Goal: Task Accomplishment & Management: Manage account settings

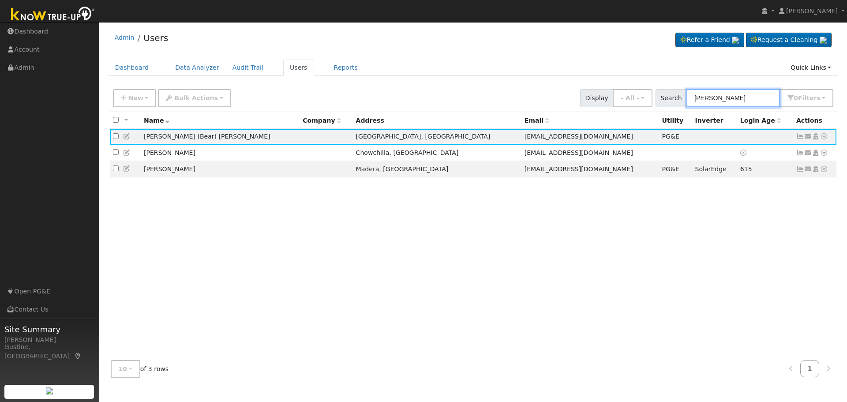
drag, startPoint x: 740, startPoint y: 98, endPoint x: 483, endPoint y: 80, distance: 257.7
click at [565, 80] on div "Admin Users Refer a Friend Request a Cleaning" at bounding box center [473, 205] width 739 height 358
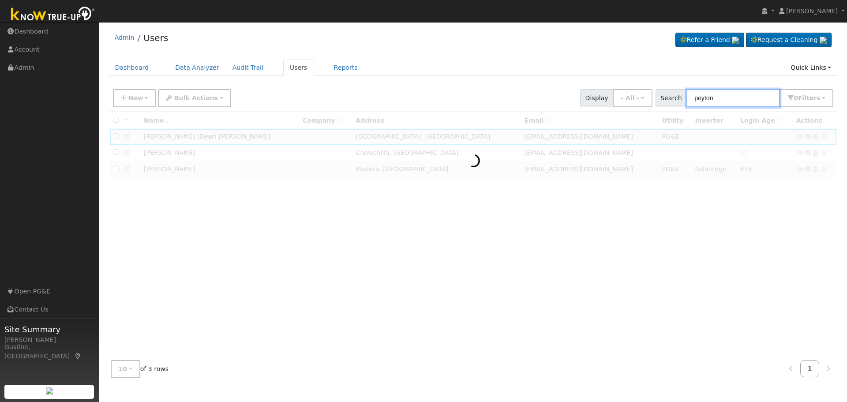
type input "peyton"
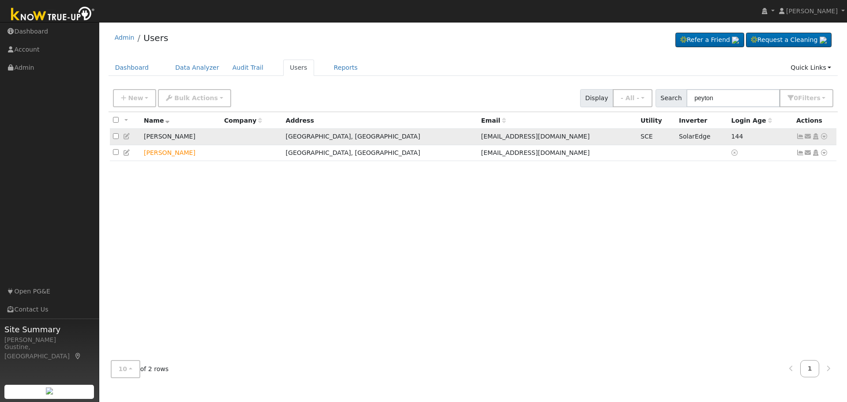
click at [796, 137] on icon at bounding box center [800, 136] width 8 height 6
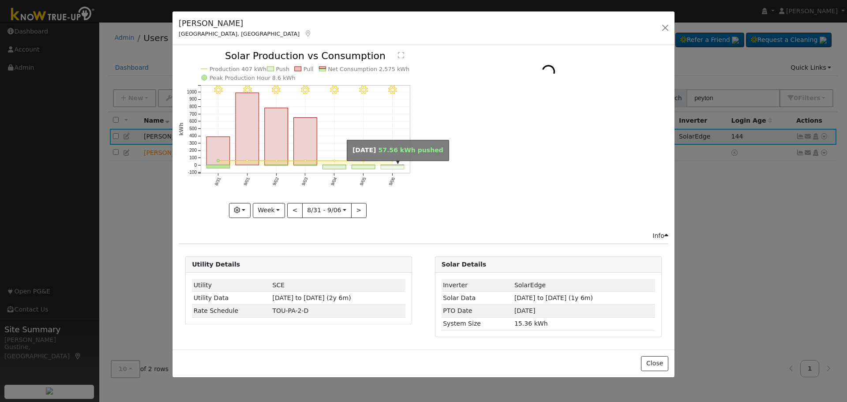
click at [387, 166] on rect "onclick=""" at bounding box center [392, 167] width 23 height 4
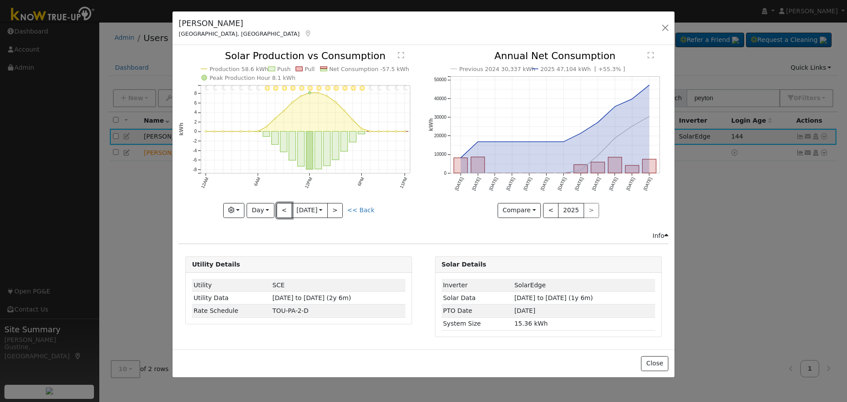
click at [284, 210] on button "<" at bounding box center [283, 210] width 15 height 15
click at [284, 209] on button "<" at bounding box center [283, 210] width 15 height 15
click at [284, 208] on button "<" at bounding box center [283, 210] width 15 height 15
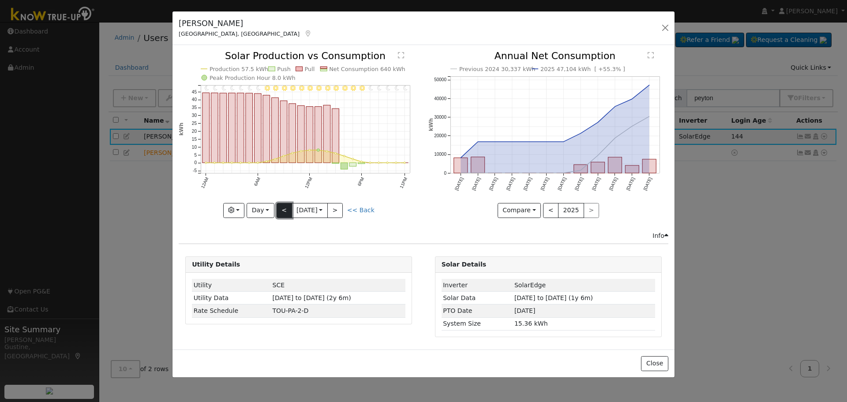
click at [285, 210] on button "<" at bounding box center [283, 210] width 15 height 15
type input "2025-09-02"
click at [669, 32] on button "button" at bounding box center [665, 28] width 12 height 12
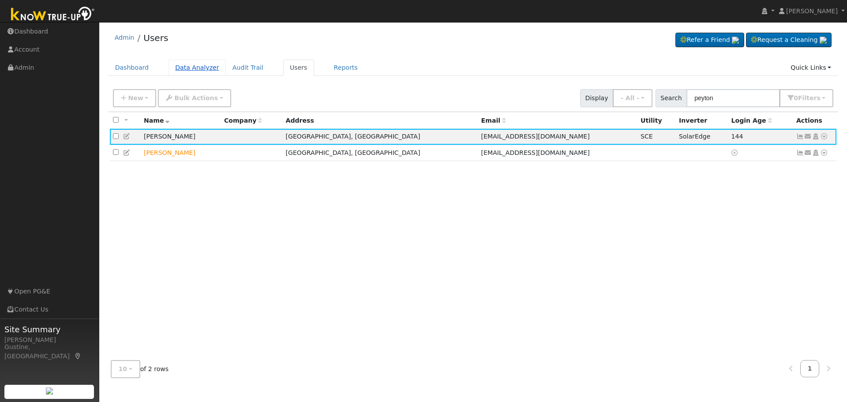
click at [208, 63] on link "Data Analyzer" at bounding box center [196, 68] width 57 height 16
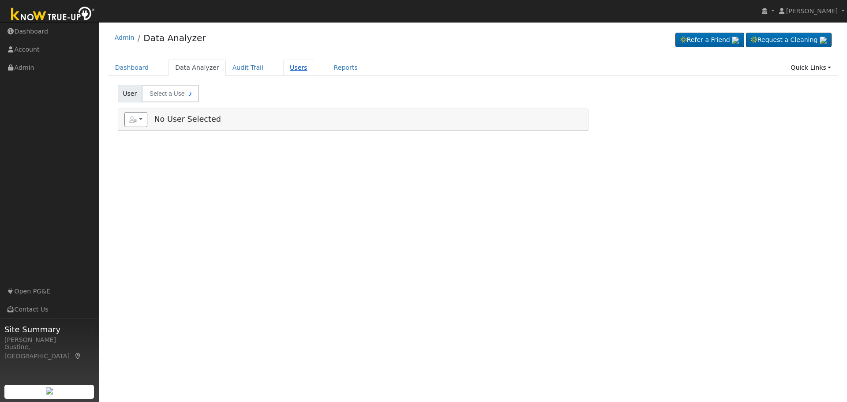
click at [283, 71] on link "Users" at bounding box center [298, 68] width 31 height 16
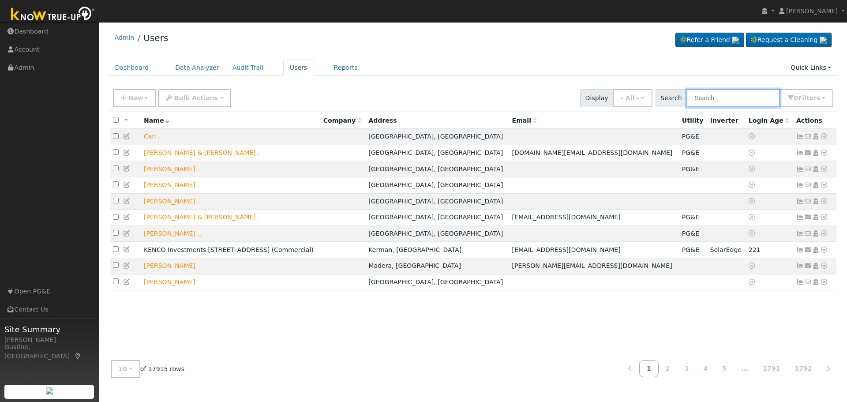
click at [769, 101] on input "text" at bounding box center [732, 98] width 93 height 18
paste input "Balista, Gunder"
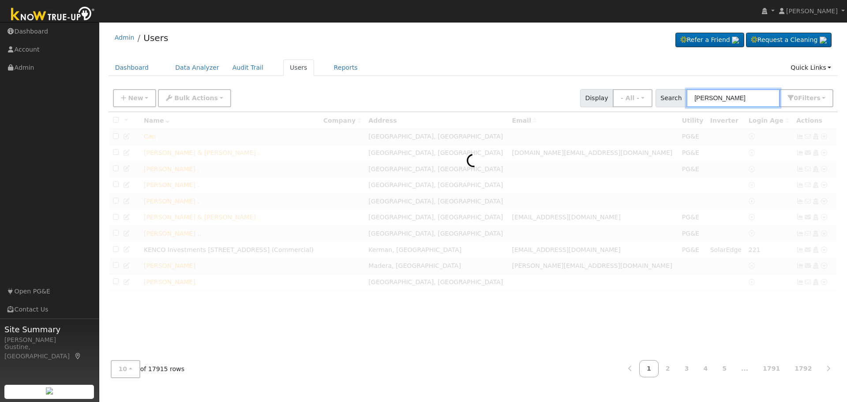
drag, startPoint x: 717, startPoint y: 90, endPoint x: 846, endPoint y: 105, distance: 129.6
click at [846, 124] on div "User Profile First name Last name Email Email Notifications No Emails No Emails…" at bounding box center [472, 212] width 747 height 380
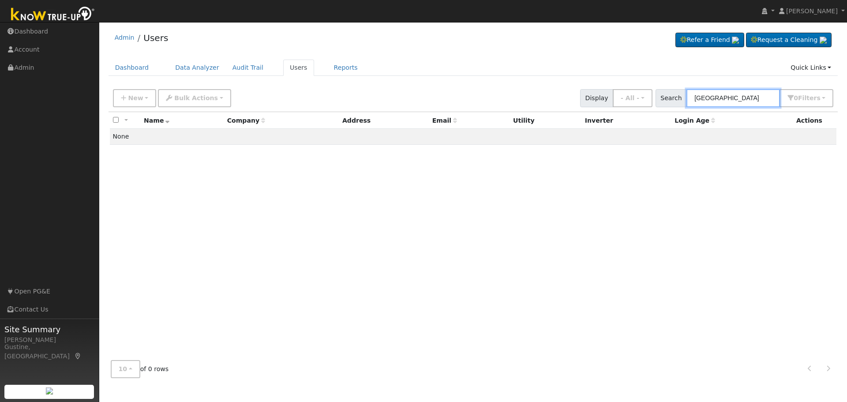
type input "Balista"
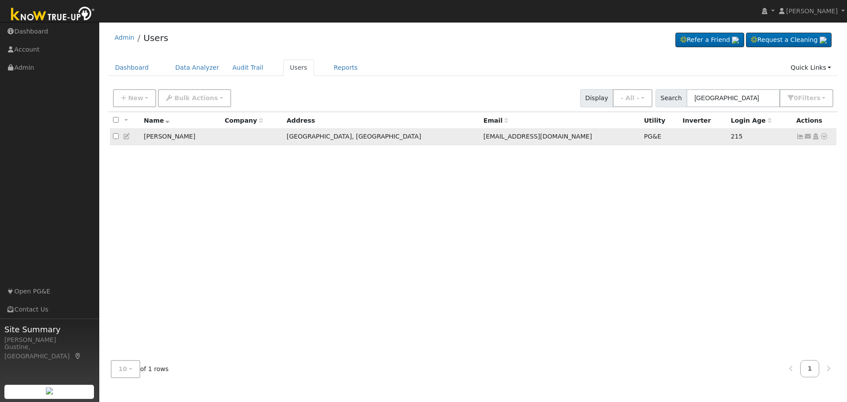
click at [798, 136] on icon at bounding box center [800, 136] width 8 height 6
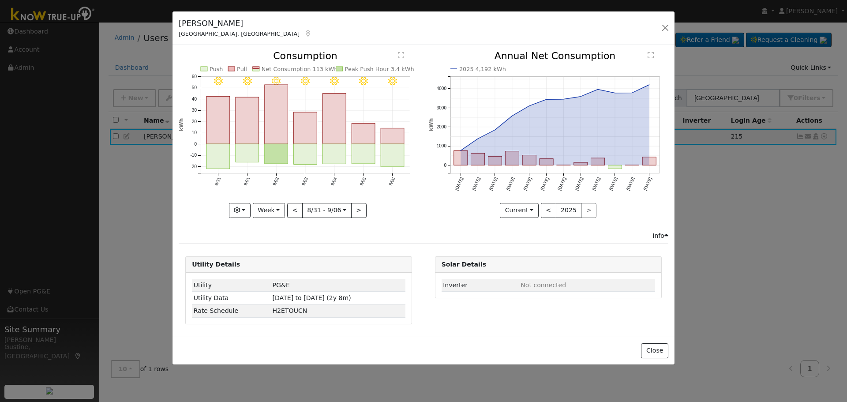
click at [379, 149] on icon "9/06 - Clear 9/05 - Clear 9/04 - Clear 9/03 - Clear 9/02 - Clear 9/01 - Clear 8…" at bounding box center [299, 131] width 240 height 161
click at [389, 153] on rect "onclick=""" at bounding box center [392, 155] width 23 height 23
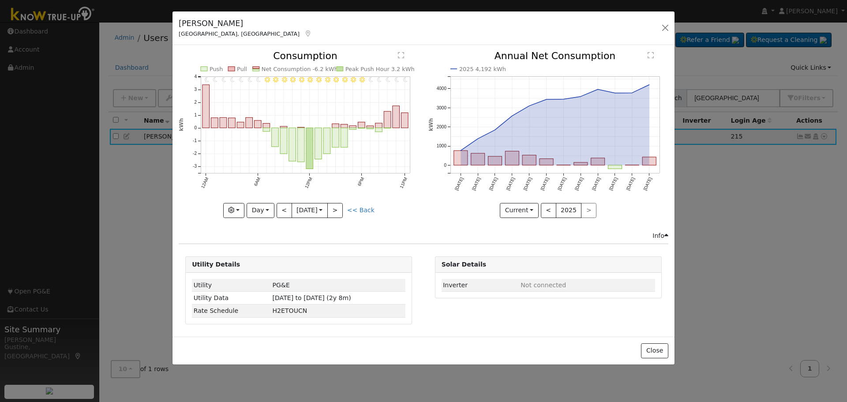
click at [275, 211] on icon "11PM - Clear 10PM - Clear 9PM - Clear 8PM - Clear 7PM - Clear 6PM - Clear 5PM -…" at bounding box center [299, 131] width 240 height 161
click at [280, 211] on button "<" at bounding box center [283, 210] width 15 height 15
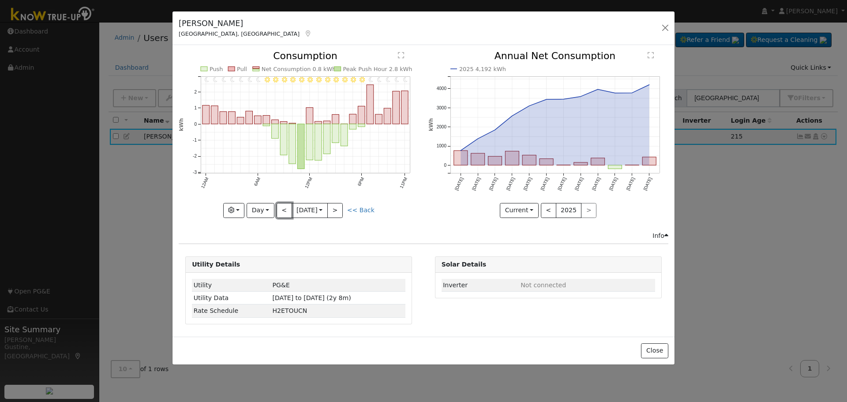
click at [280, 211] on button "<" at bounding box center [283, 210] width 15 height 15
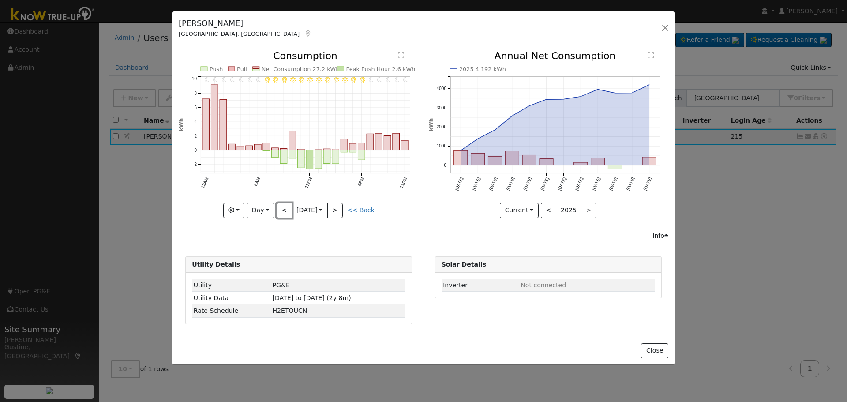
click at [280, 211] on button "<" at bounding box center [283, 210] width 15 height 15
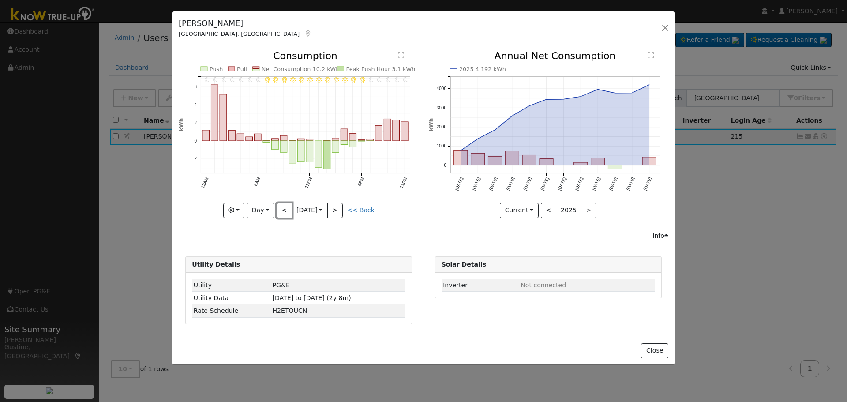
click at [280, 211] on button "<" at bounding box center [283, 210] width 15 height 15
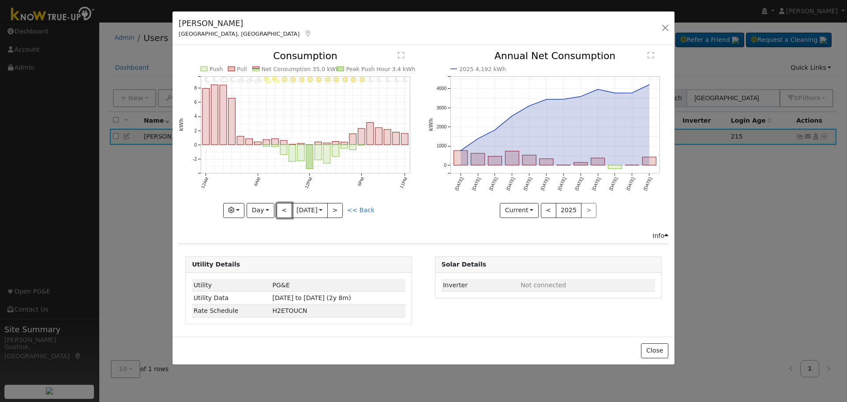
click at [280, 211] on button "<" at bounding box center [283, 210] width 15 height 15
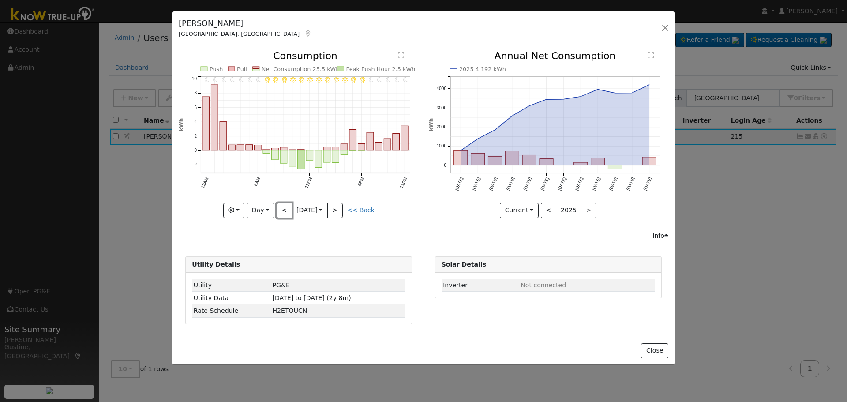
click at [280, 211] on button "<" at bounding box center [283, 210] width 15 height 15
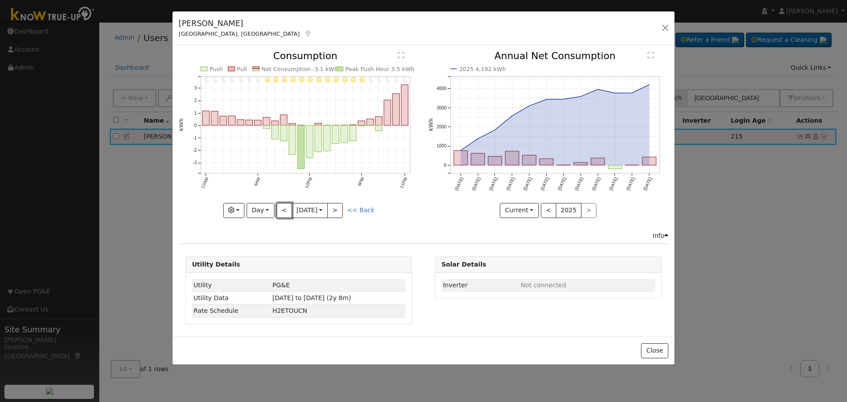
click at [280, 211] on button "<" at bounding box center [283, 210] width 15 height 15
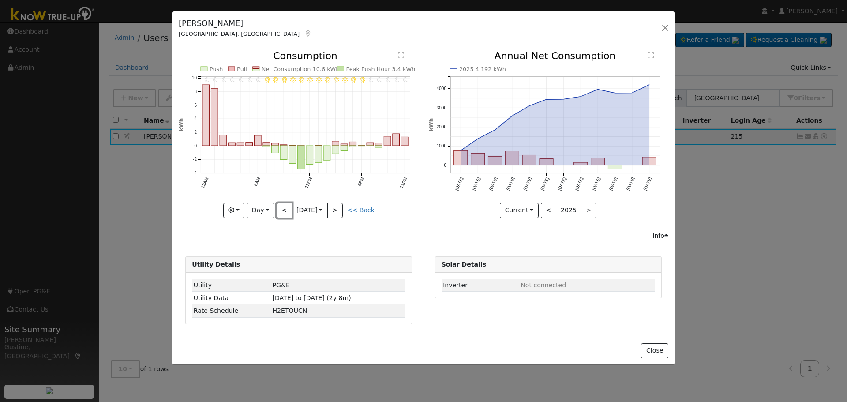
click at [280, 211] on button "<" at bounding box center [283, 210] width 15 height 15
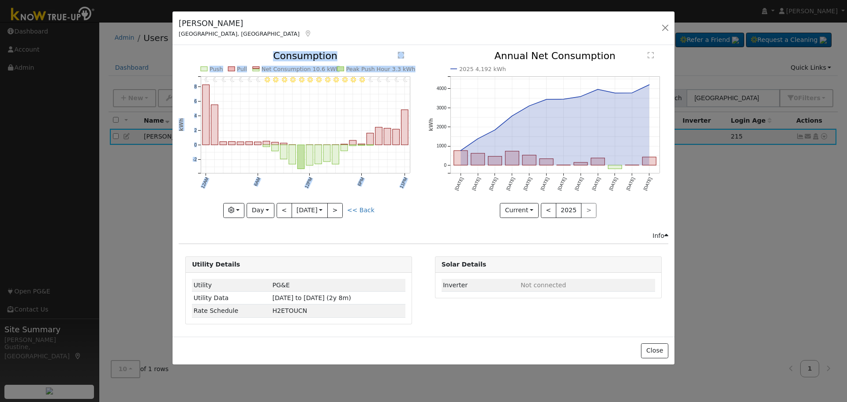
drag, startPoint x: 280, startPoint y: 211, endPoint x: 280, endPoint y: 221, distance: 9.7
click at [280, 221] on div "11PM - Clear 10PM - Clear 9PM - Clear 8PM - Clear 7PM - Clear 6PM - Clear 5PM -…" at bounding box center [298, 140] width 249 height 179
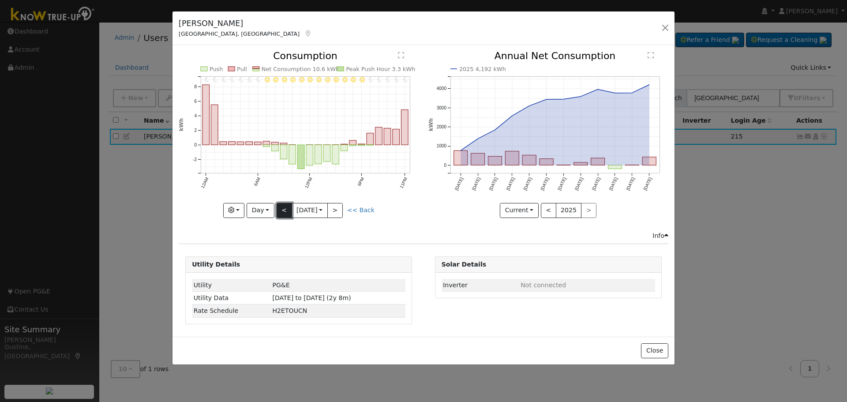
click at [280, 209] on button "<" at bounding box center [283, 210] width 15 height 15
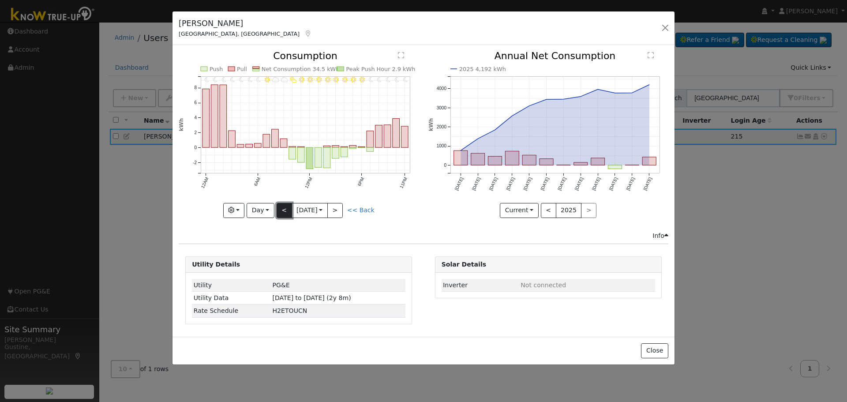
click at [280, 209] on button "<" at bounding box center [283, 210] width 15 height 15
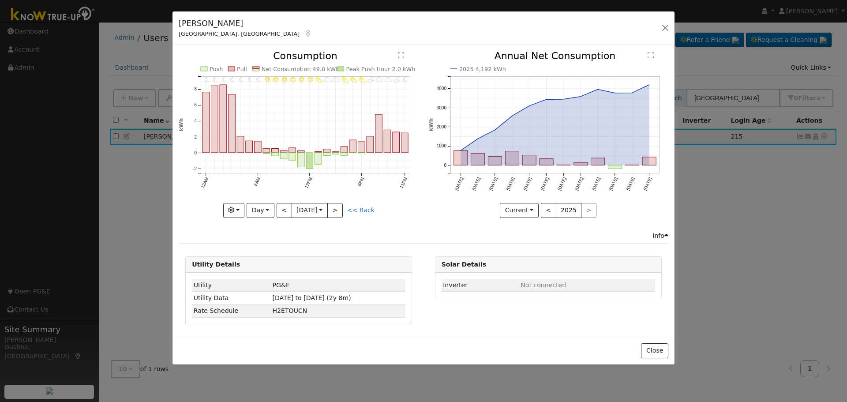
click at [280, 208] on div at bounding box center [299, 134] width 240 height 166
click at [280, 208] on button "<" at bounding box center [283, 210] width 15 height 15
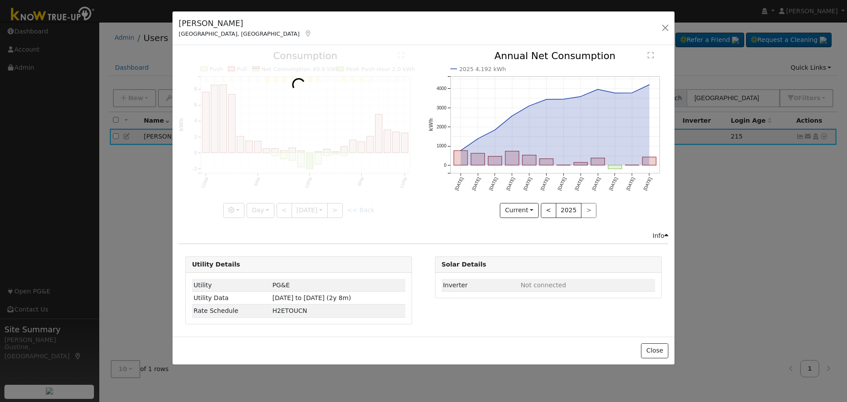
click at [280, 208] on div at bounding box center [299, 134] width 240 height 166
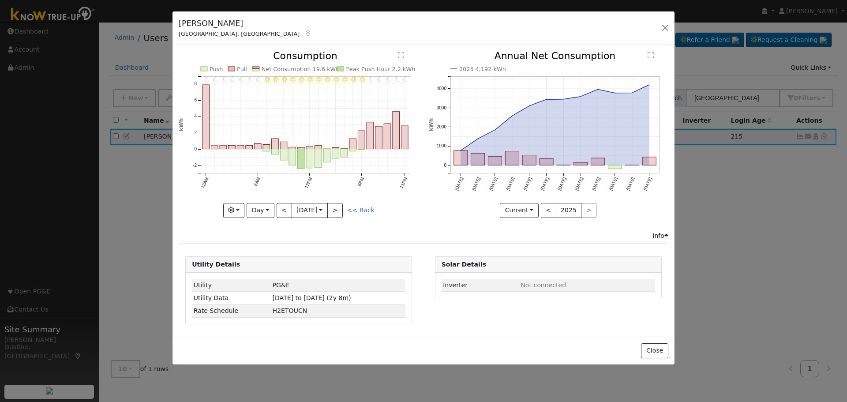
click at [280, 208] on div at bounding box center [299, 134] width 240 height 166
click at [280, 208] on div "11PM - Clear 10PM - Clear 9PM - Clear 8PM - Clear 7PM - Clear 6PM - Clear 5PM -…" at bounding box center [299, 134] width 240 height 166
click at [280, 209] on button "<" at bounding box center [283, 210] width 15 height 15
type input "2025-08-21"
click at [0, 0] on div at bounding box center [0, 0] width 0 height 0
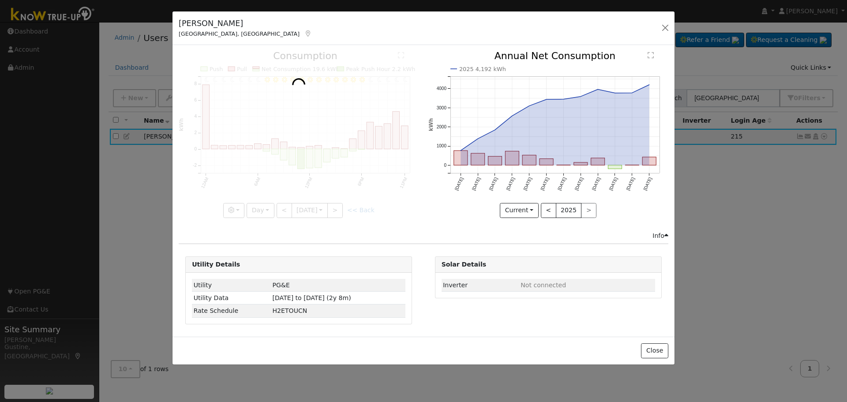
click at [280, 208] on div at bounding box center [299, 134] width 240 height 166
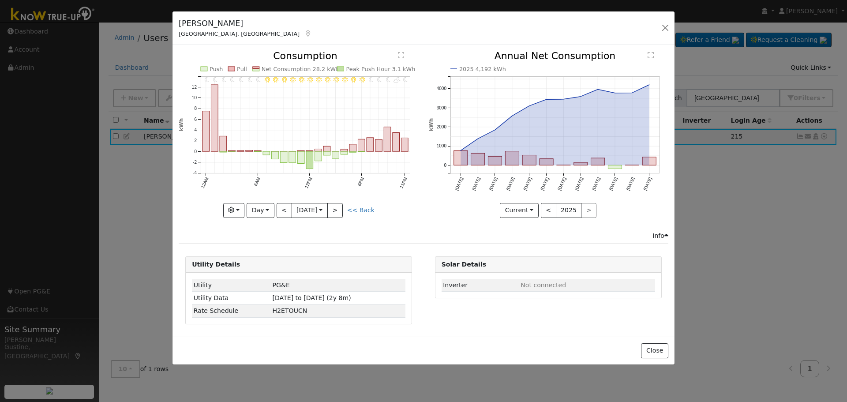
click at [823, 325] on div "Gunder Balista Fresno, CA Default Account Default Account 4380 West Pinsapo Dri…" at bounding box center [423, 201] width 847 height 402
click at [670, 29] on button "button" at bounding box center [665, 28] width 12 height 12
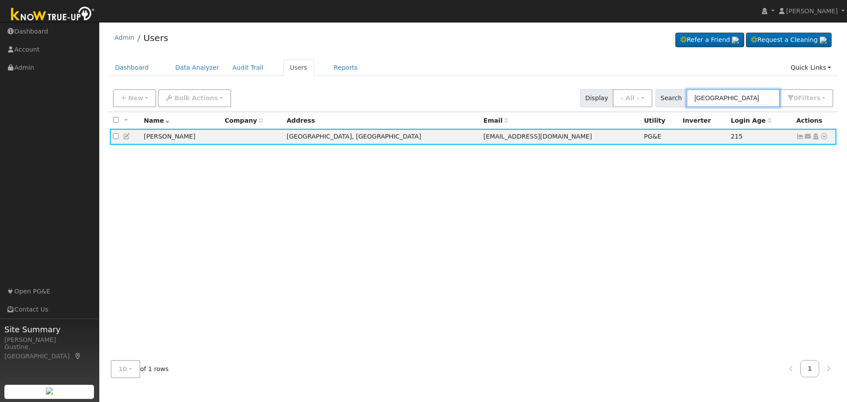
click at [727, 92] on input "Balista" at bounding box center [732, 98] width 93 height 18
type input "J"
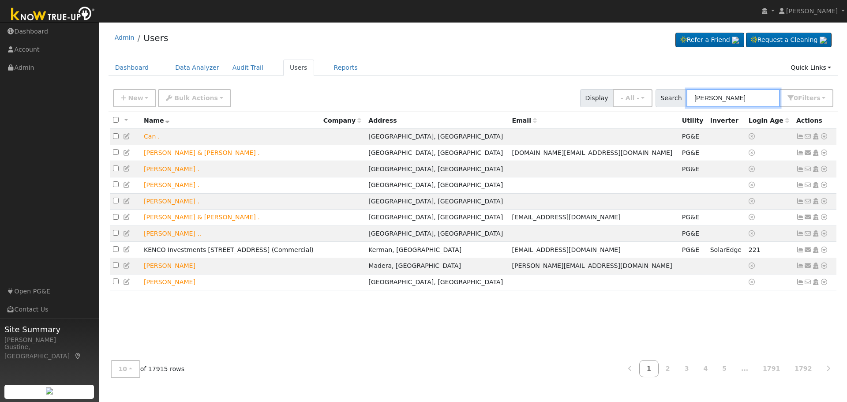
type input "JOhnny Morales"
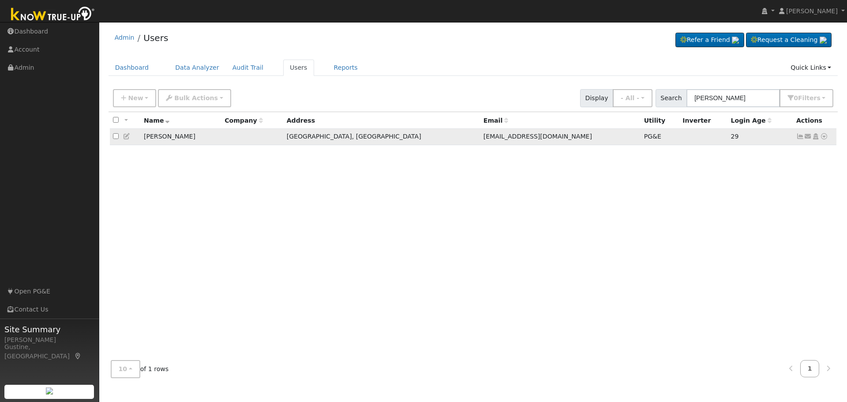
click at [799, 139] on icon at bounding box center [800, 136] width 8 height 6
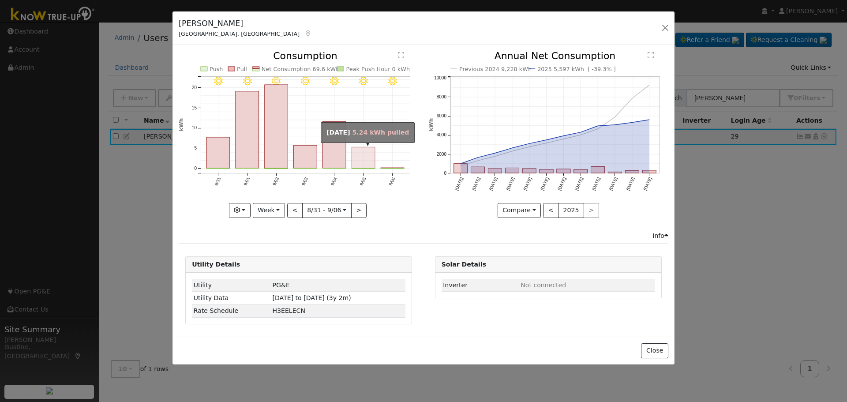
click at [364, 158] on rect "onclick=""" at bounding box center [363, 157] width 23 height 21
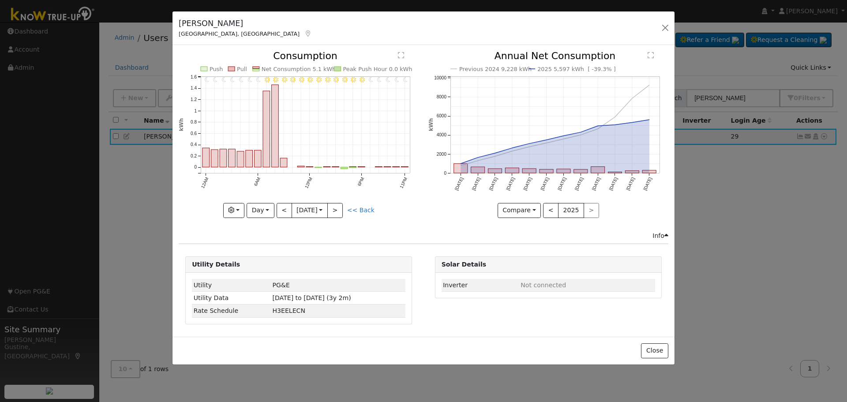
click at [277, 212] on icon "11PM - Clear 10PM - Clear 9PM - Clear 8PM - Clear 7PM - Clear 6PM - Clear 5PM -…" at bounding box center [299, 131] width 240 height 161
click at [287, 212] on button "<" at bounding box center [283, 210] width 15 height 15
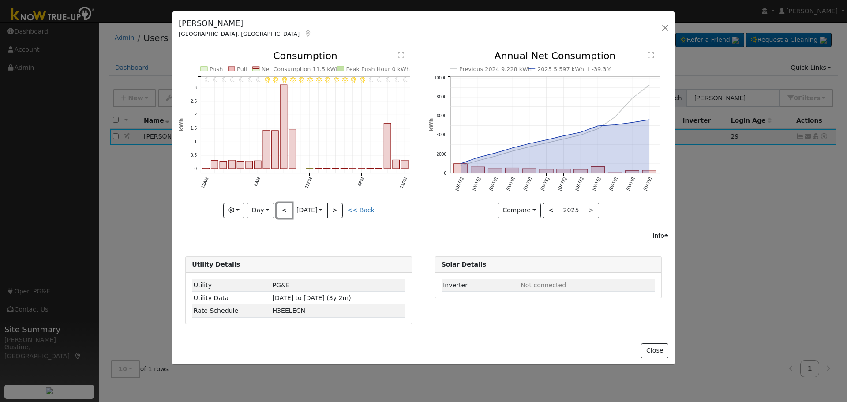
click at [287, 212] on button "<" at bounding box center [283, 210] width 15 height 15
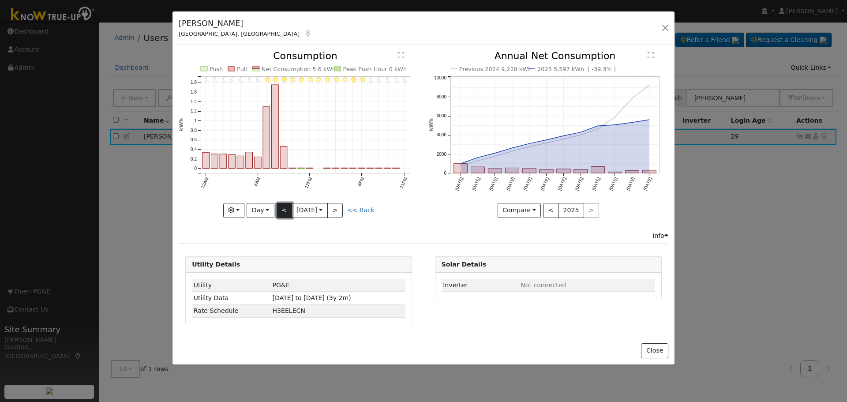
click at [286, 211] on button "<" at bounding box center [283, 210] width 15 height 15
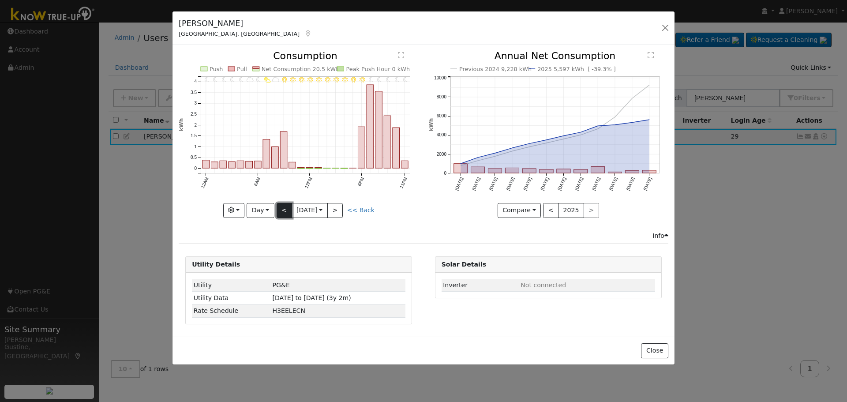
click at [282, 215] on button "<" at bounding box center [283, 210] width 15 height 15
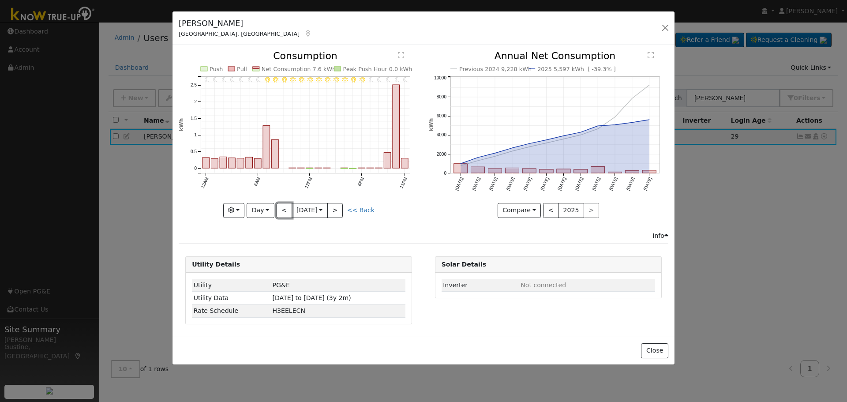
click at [286, 214] on button "<" at bounding box center [283, 210] width 15 height 15
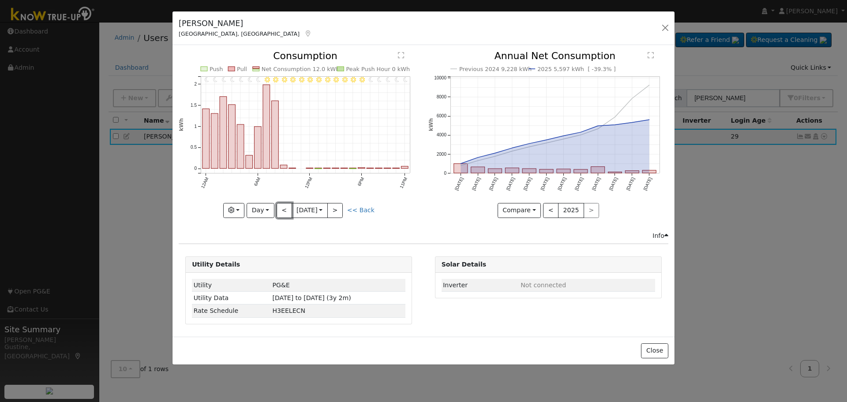
click at [286, 213] on button "<" at bounding box center [283, 210] width 15 height 15
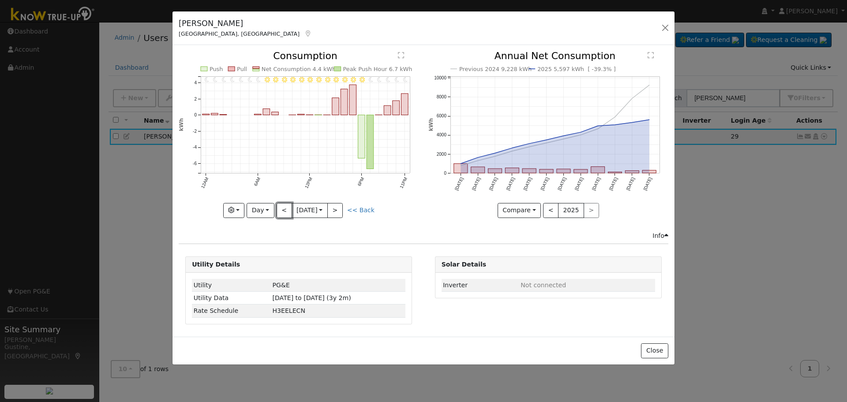
click at [286, 213] on button "<" at bounding box center [283, 210] width 15 height 15
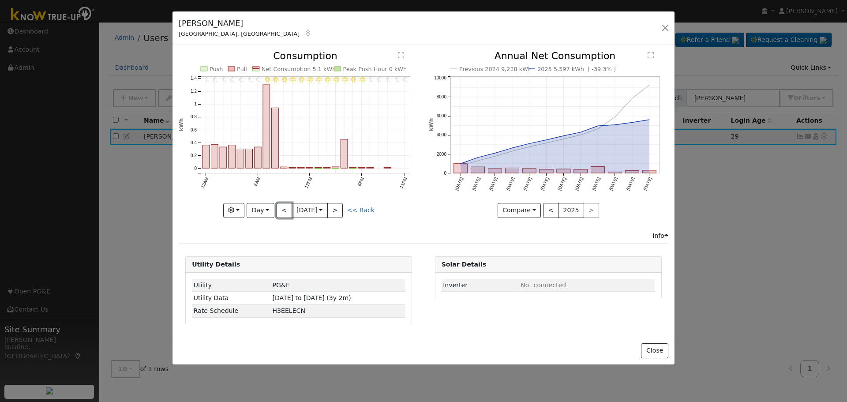
click at [286, 216] on button "<" at bounding box center [283, 210] width 15 height 15
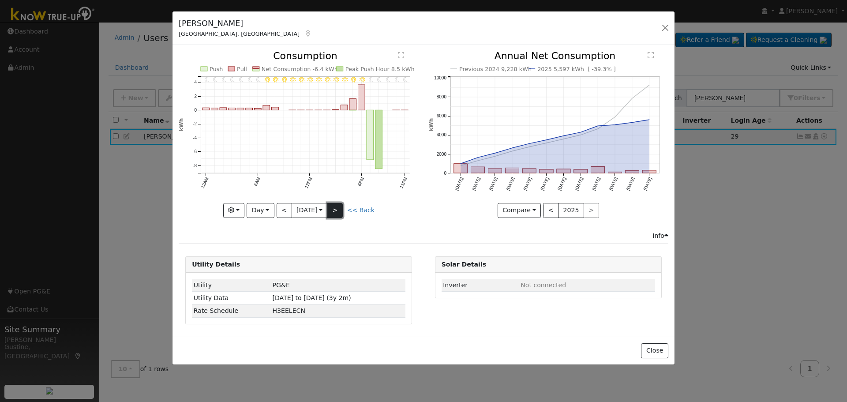
click at [341, 206] on button ">" at bounding box center [334, 210] width 15 height 15
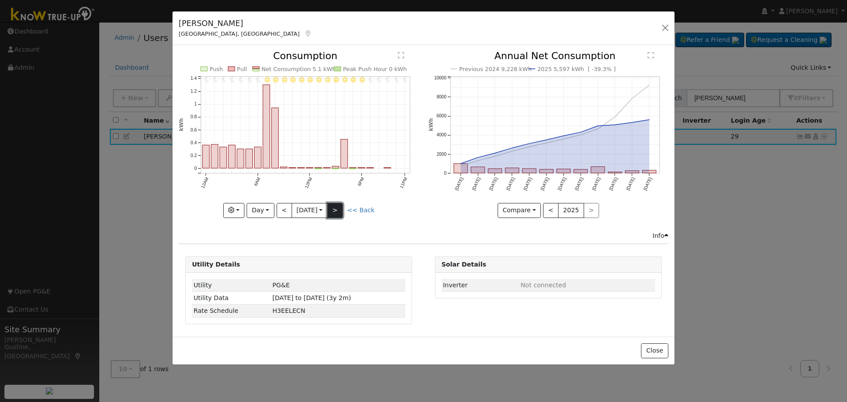
click at [343, 215] on button ">" at bounding box center [334, 210] width 15 height 15
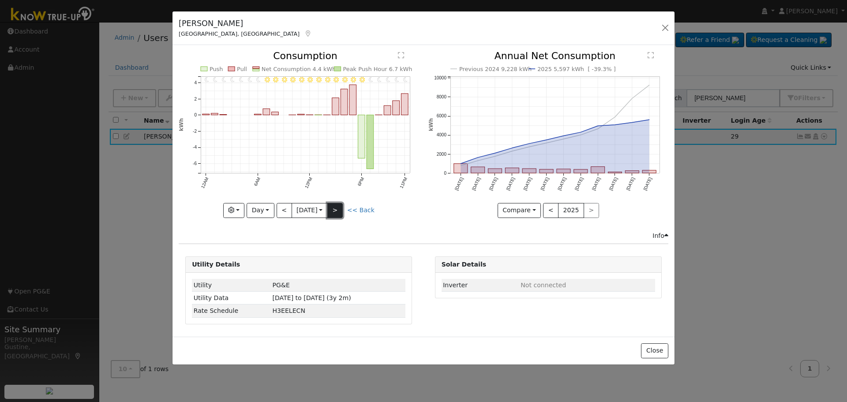
click at [336, 205] on button ">" at bounding box center [334, 210] width 15 height 15
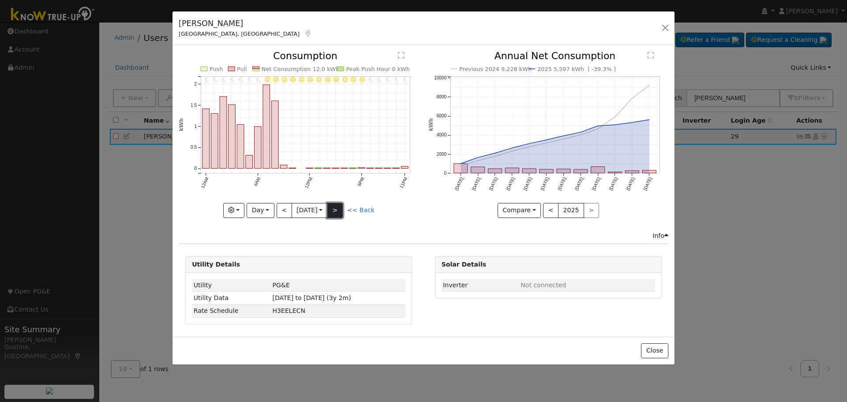
click at [339, 210] on button ">" at bounding box center [334, 210] width 15 height 15
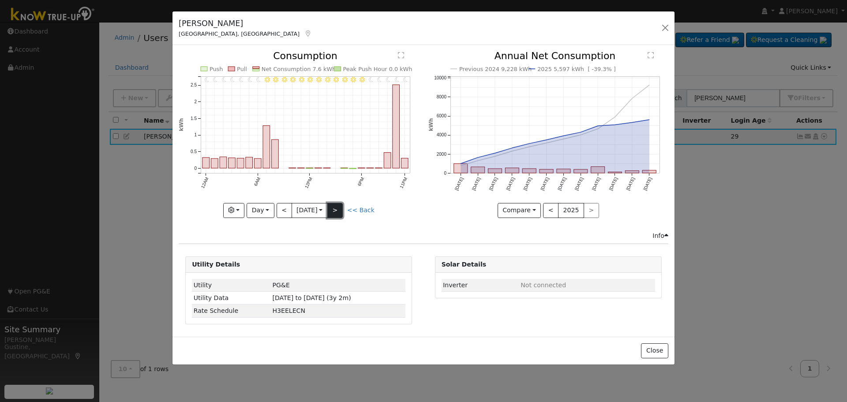
click at [341, 212] on button ">" at bounding box center [334, 210] width 15 height 15
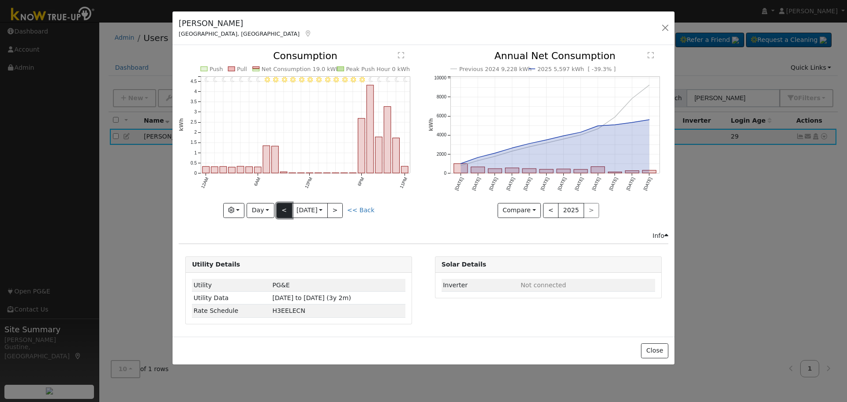
click at [282, 209] on button "<" at bounding box center [283, 210] width 15 height 15
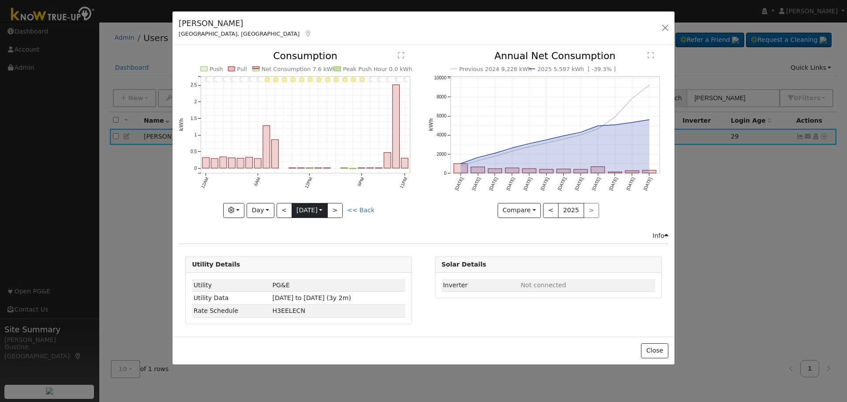
click at [317, 214] on input "2025-08-31" at bounding box center [309, 210] width 35 height 14
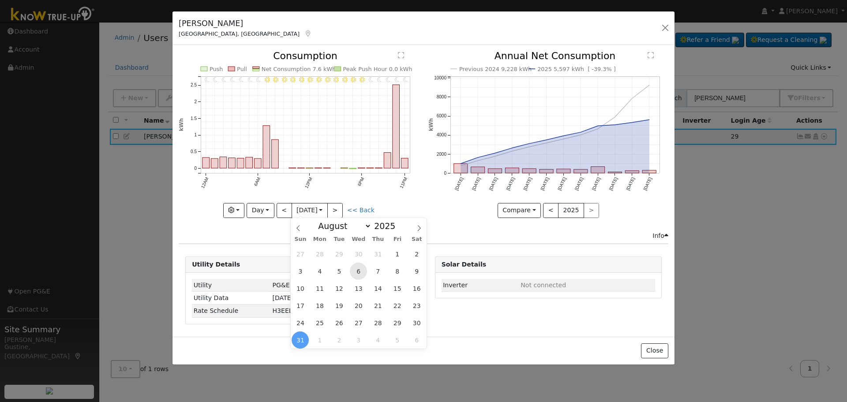
click at [362, 269] on span "6" at bounding box center [358, 270] width 17 height 17
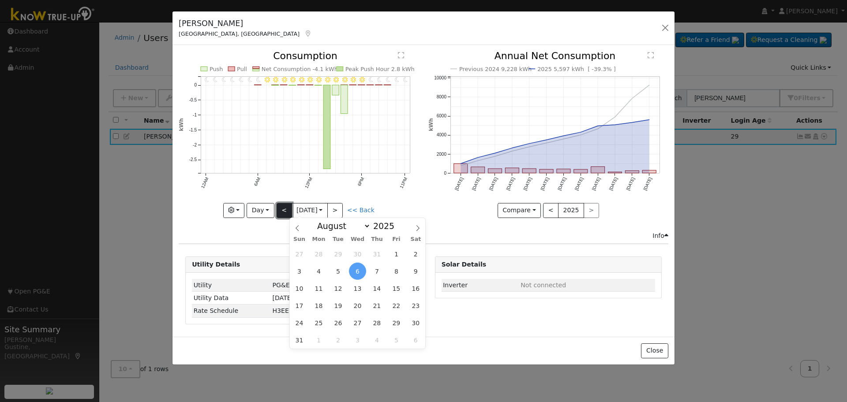
click at [283, 208] on button "<" at bounding box center [283, 210] width 15 height 15
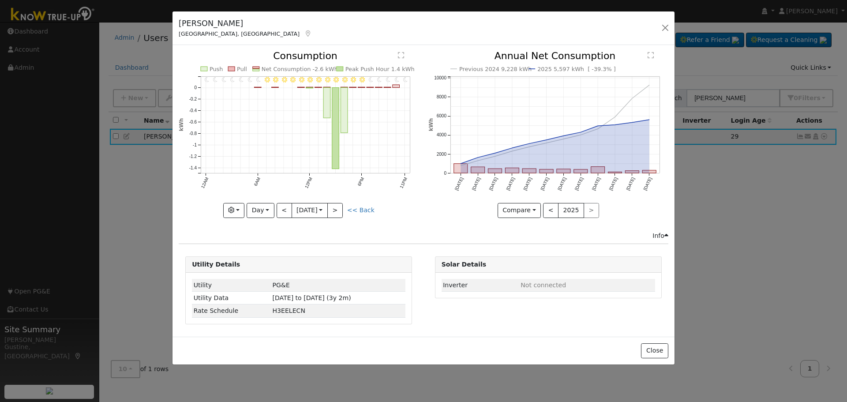
click at [292, 211] on input "2025-08-05" at bounding box center [309, 210] width 35 height 14
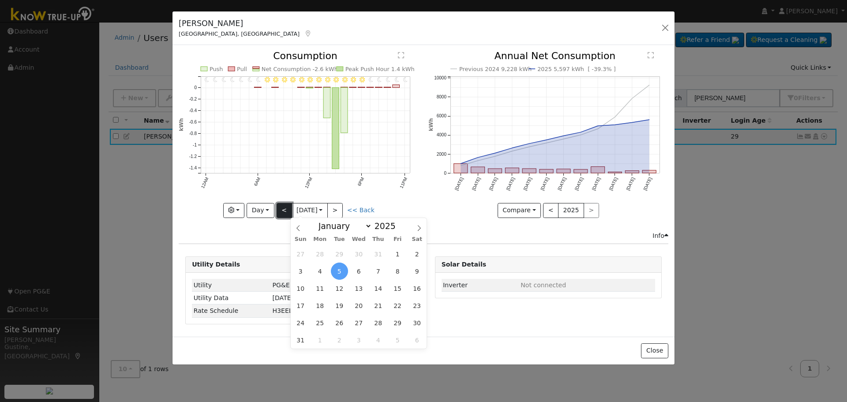
click at [288, 213] on button "<" at bounding box center [283, 210] width 15 height 15
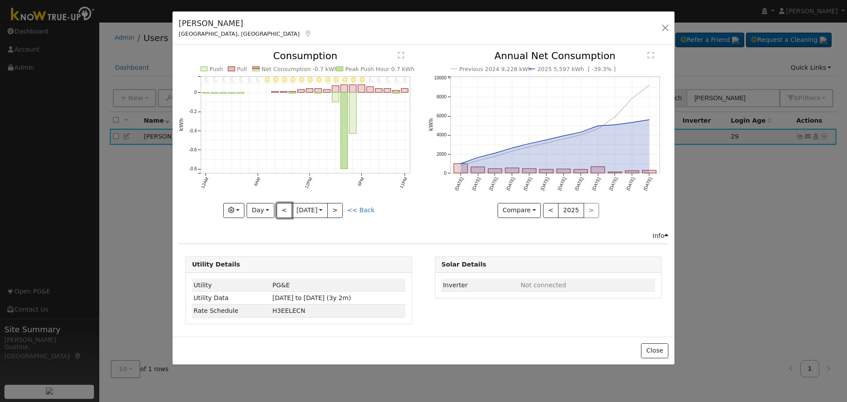
click at [286, 213] on button "<" at bounding box center [283, 210] width 15 height 15
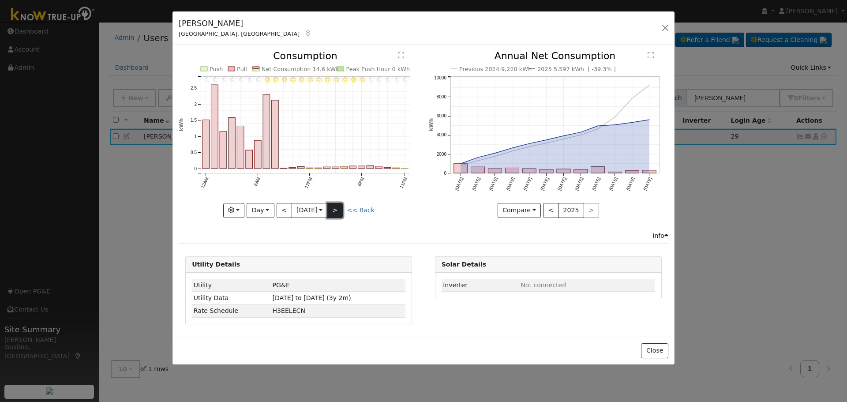
click at [337, 210] on button ">" at bounding box center [334, 210] width 15 height 15
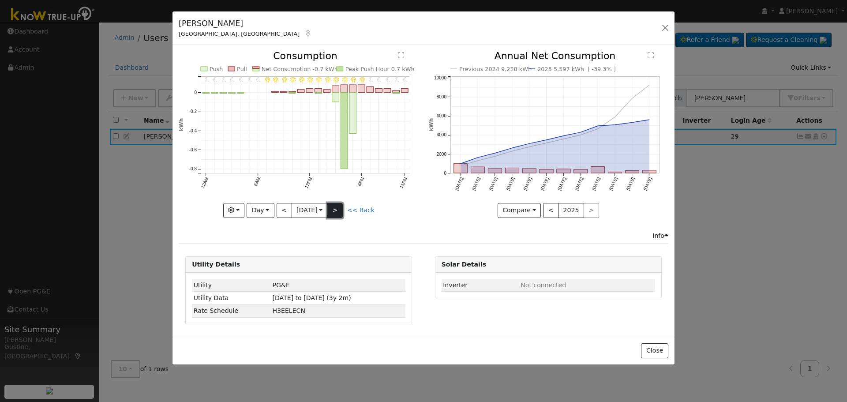
click at [332, 205] on button ">" at bounding box center [334, 210] width 15 height 15
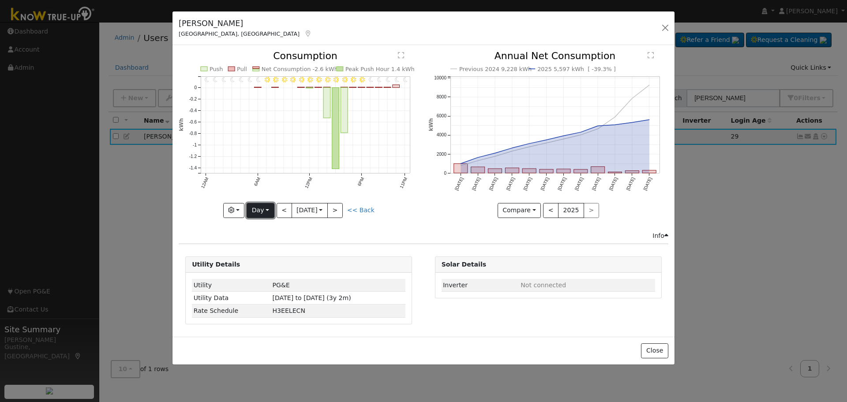
click at [265, 205] on button "Day" at bounding box center [259, 210] width 27 height 15
click at [293, 249] on link "Month" at bounding box center [277, 253] width 61 height 12
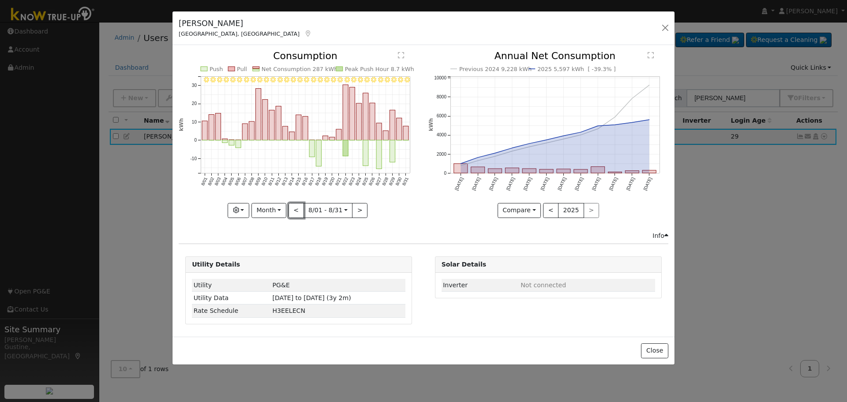
click at [295, 212] on button "<" at bounding box center [295, 210] width 15 height 15
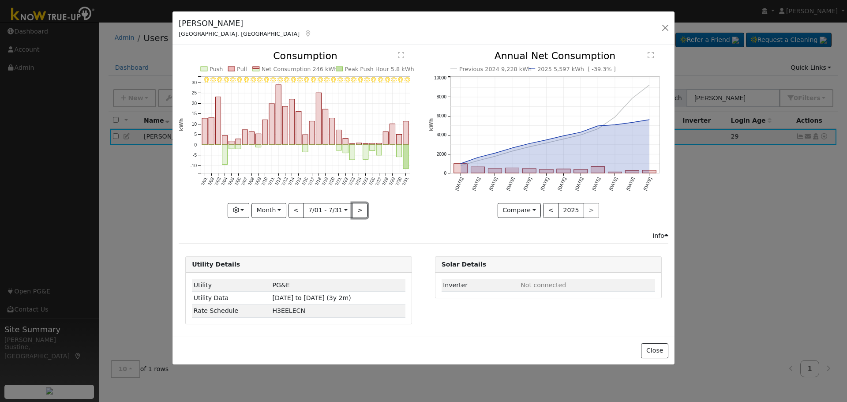
click at [362, 210] on button ">" at bounding box center [359, 210] width 15 height 15
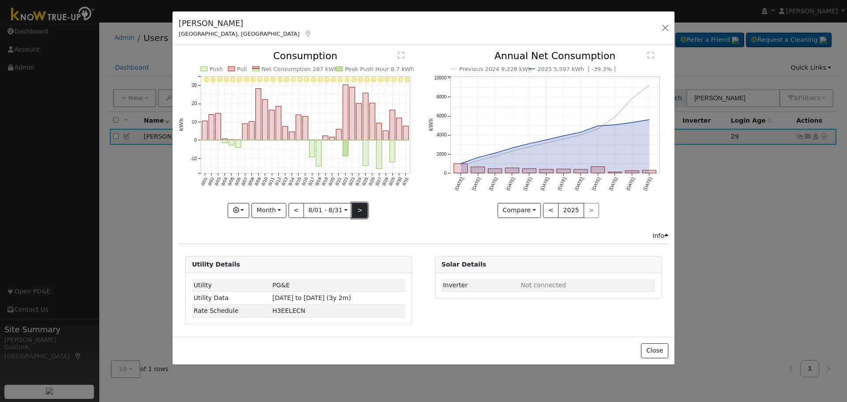
click at [359, 210] on button ">" at bounding box center [359, 210] width 15 height 15
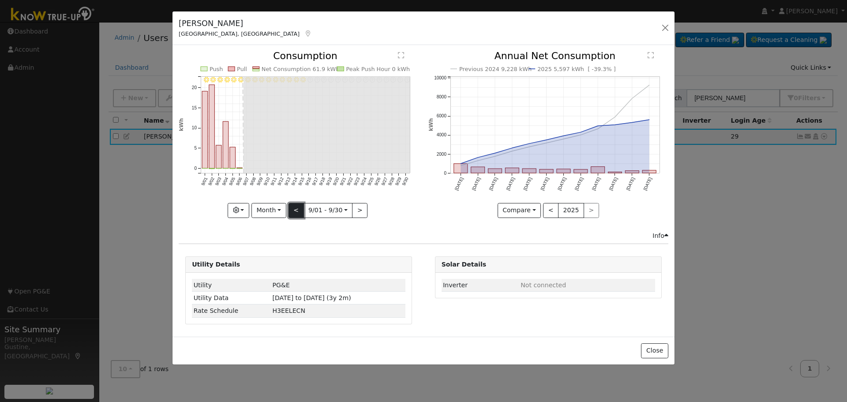
click at [298, 209] on button "<" at bounding box center [295, 210] width 15 height 15
type input "2025-08-01"
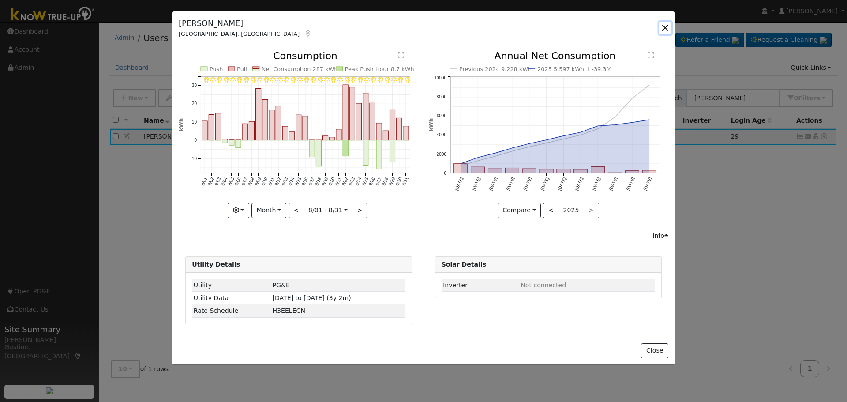
click at [670, 26] on button "button" at bounding box center [665, 28] width 12 height 12
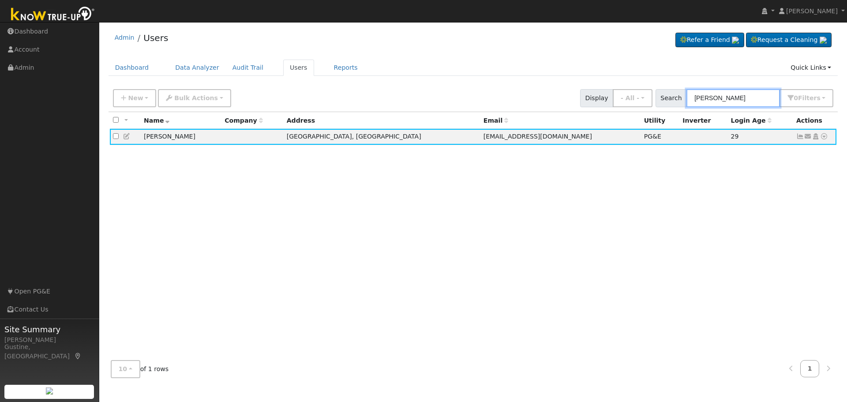
click at [734, 101] on input "JOhnny Morales" at bounding box center [732, 98] width 93 height 18
paste input "Trinh, Chinh"
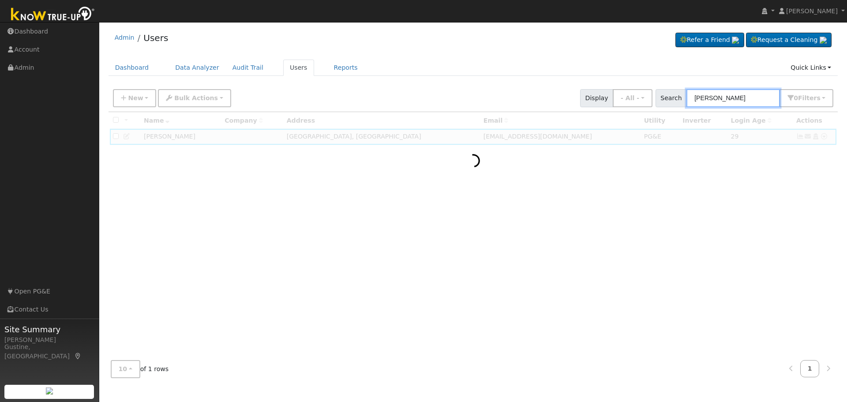
drag, startPoint x: 717, startPoint y: 97, endPoint x: 523, endPoint y: 117, distance: 194.7
click at [556, 116] on div "New Add User Quick Add Quick Connect Quick Convert Lead Bulk Actions Send Email…" at bounding box center [472, 235] width 729 height 300
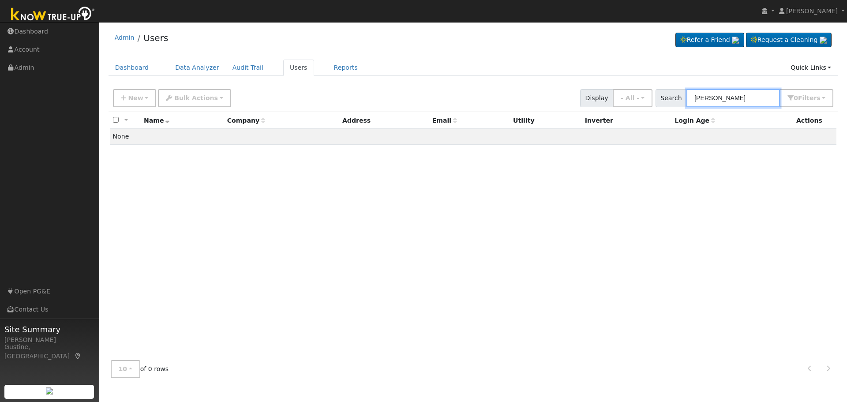
drag, startPoint x: 725, startPoint y: 93, endPoint x: 605, endPoint y: 88, distance: 120.0
click at [606, 88] on div "New Add User Quick Add Quick Connect Quick Convert Lead Bulk Actions Send Email…" at bounding box center [473, 96] width 724 height 21
paste input "Trinh,"
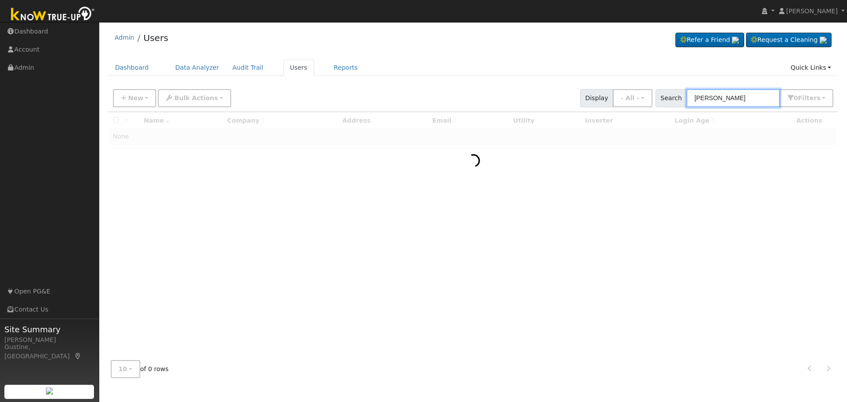
drag, startPoint x: 714, startPoint y: 101, endPoint x: 846, endPoint y: 96, distance: 131.9
click at [846, 99] on div "User Profile First name Last name Email Email Notifications No Emails No Emails…" at bounding box center [472, 212] width 747 height 380
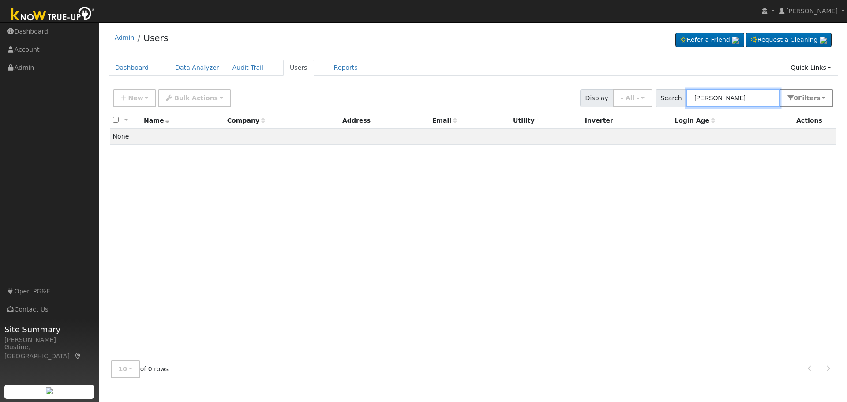
type input "Trinh"
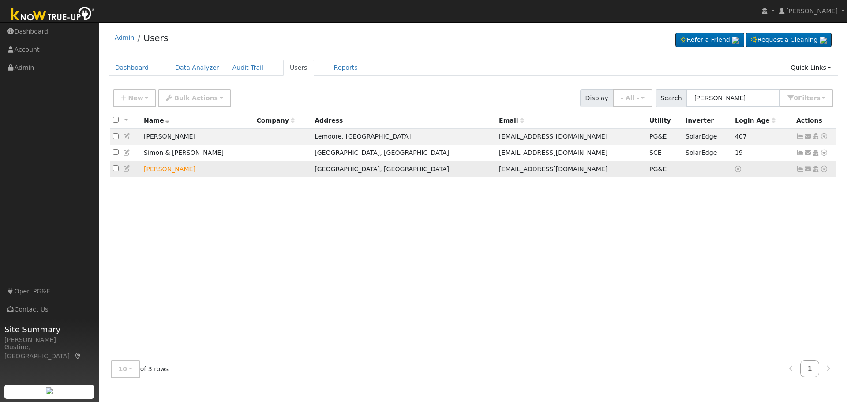
click at [799, 169] on icon at bounding box center [800, 169] width 8 height 6
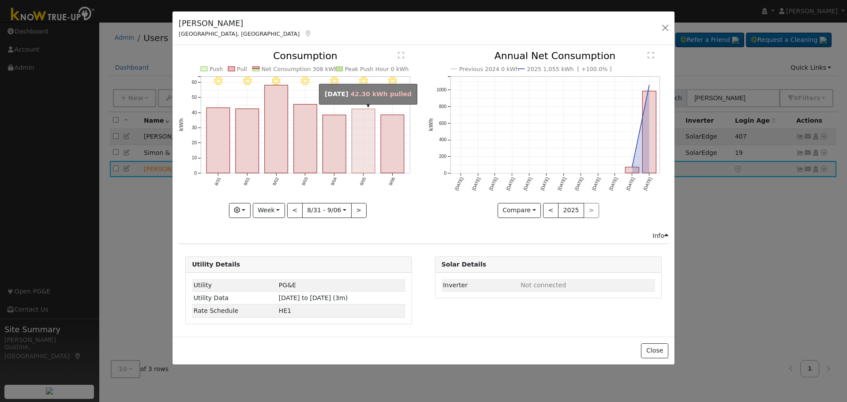
click at [363, 146] on rect "onclick=""" at bounding box center [363, 141] width 23 height 64
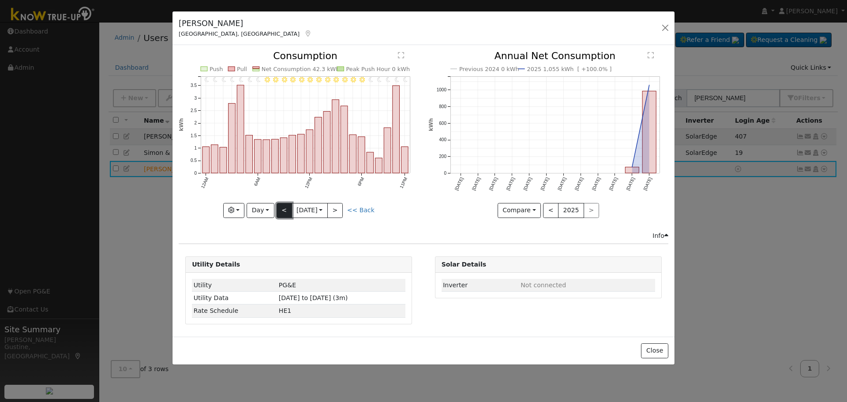
click at [291, 209] on button "<" at bounding box center [283, 210] width 15 height 15
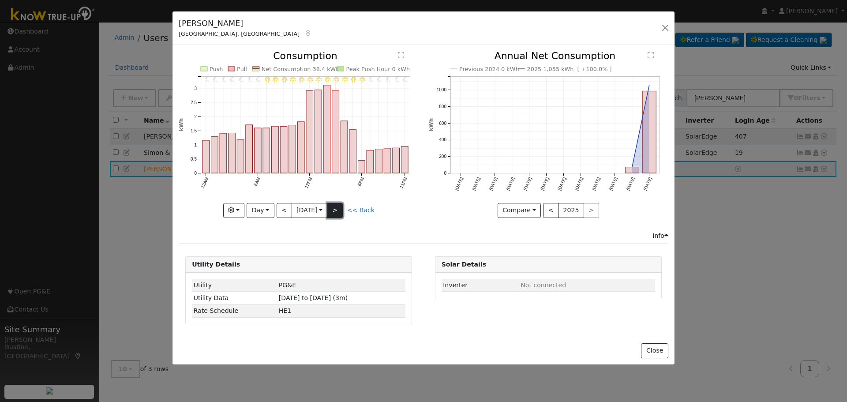
click at [343, 207] on button ">" at bounding box center [334, 210] width 15 height 15
type input "2025-09-05"
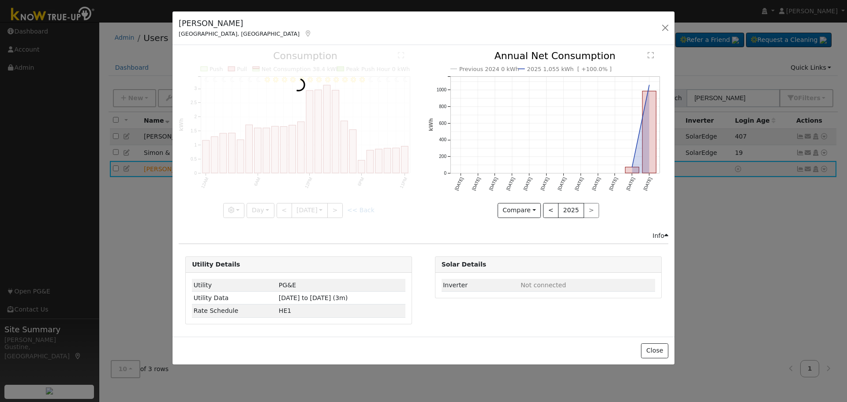
click at [284, 213] on div at bounding box center [299, 134] width 240 height 166
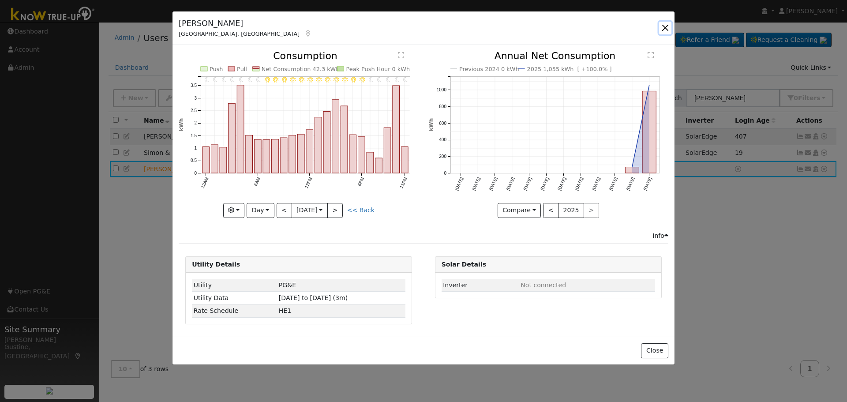
click at [666, 28] on button "button" at bounding box center [665, 28] width 12 height 12
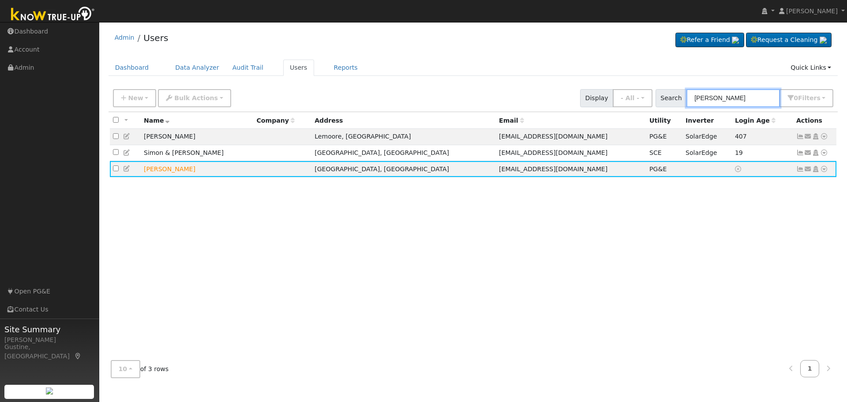
drag, startPoint x: 732, startPoint y: 90, endPoint x: 717, endPoint y: 90, distance: 15.9
click at [717, 90] on input "Trinh" at bounding box center [732, 98] width 93 height 18
type input "T"
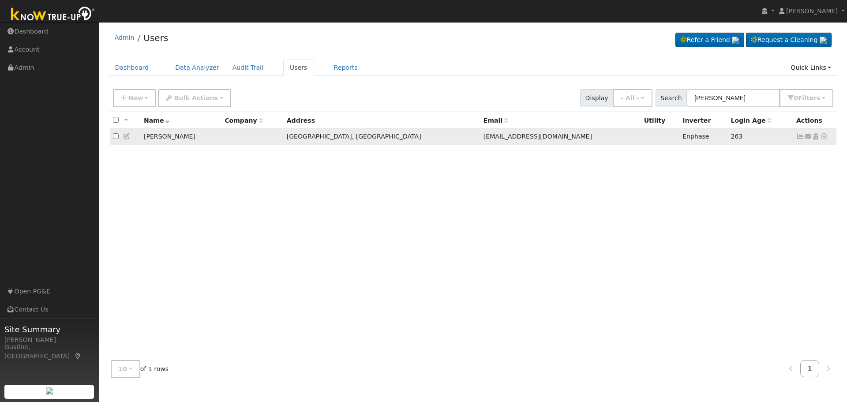
click at [797, 138] on icon at bounding box center [800, 136] width 8 height 6
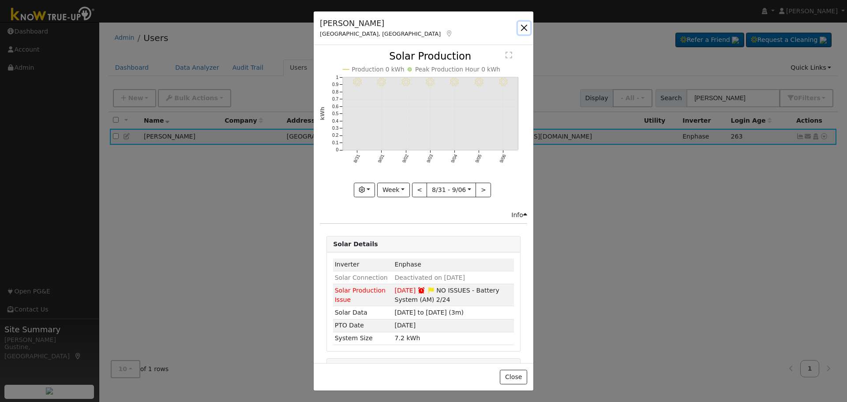
click at [521, 26] on button "button" at bounding box center [524, 28] width 12 height 12
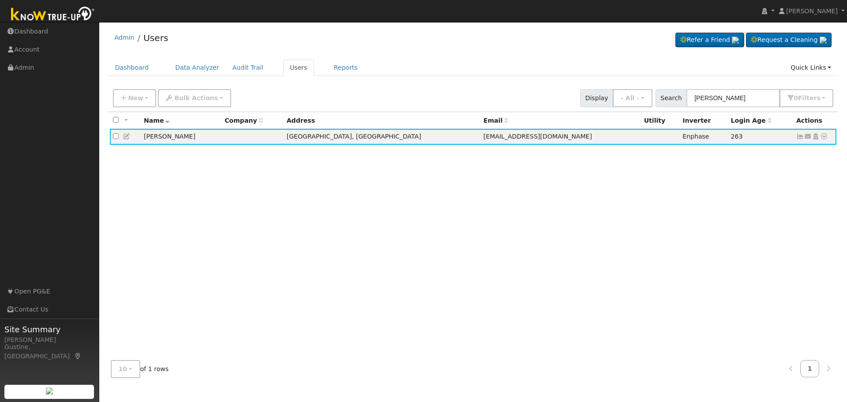
click at [751, 88] on div "New Add User Quick Add Quick Connect Quick Convert Lead Bulk Actions Send Email…" at bounding box center [473, 96] width 724 height 21
click at [746, 97] on input "Timothy warre" at bounding box center [732, 98] width 93 height 18
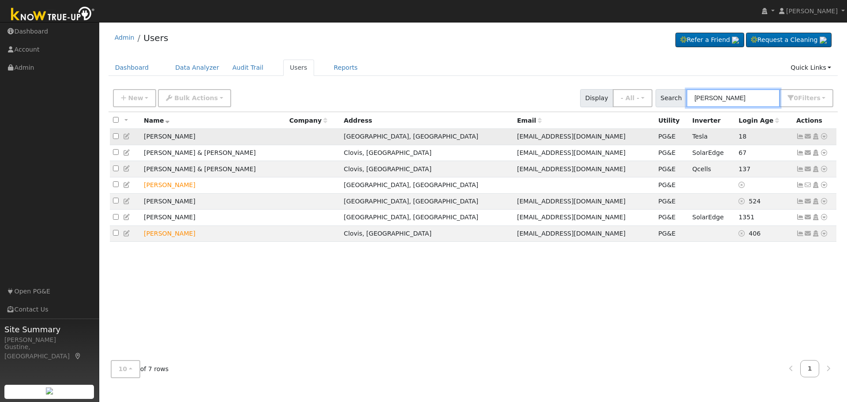
type input "deanna a"
click at [799, 136] on icon at bounding box center [800, 136] width 8 height 6
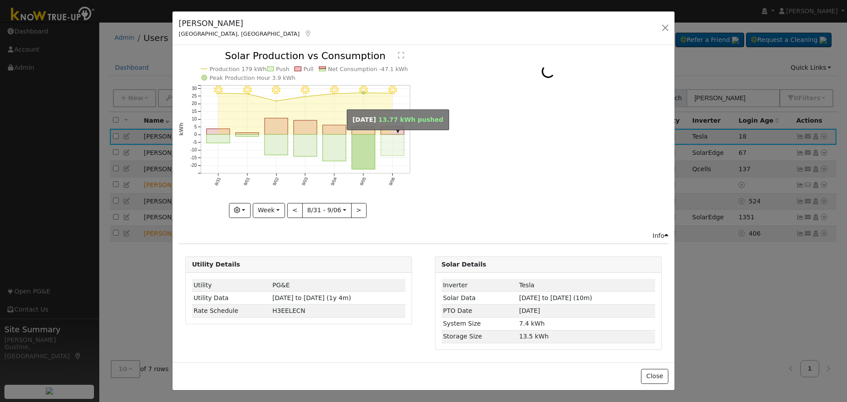
click at [397, 146] on rect "onclick=""" at bounding box center [392, 144] width 23 height 21
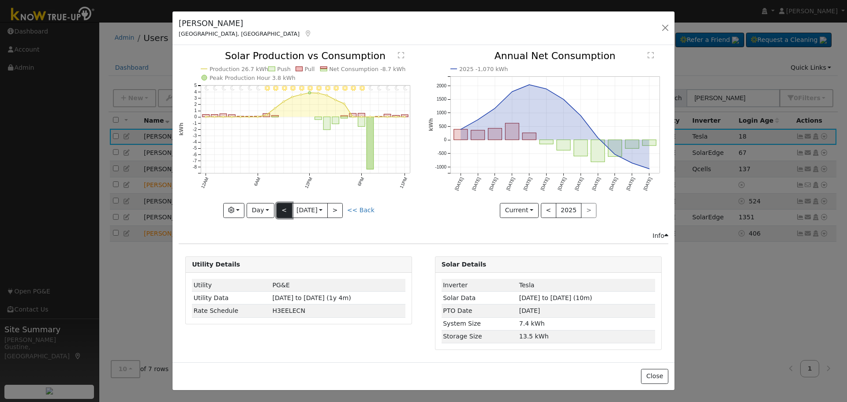
click at [286, 208] on button "<" at bounding box center [283, 210] width 15 height 15
type input "2025-09-04"
click at [661, 27] on button "button" at bounding box center [665, 28] width 12 height 12
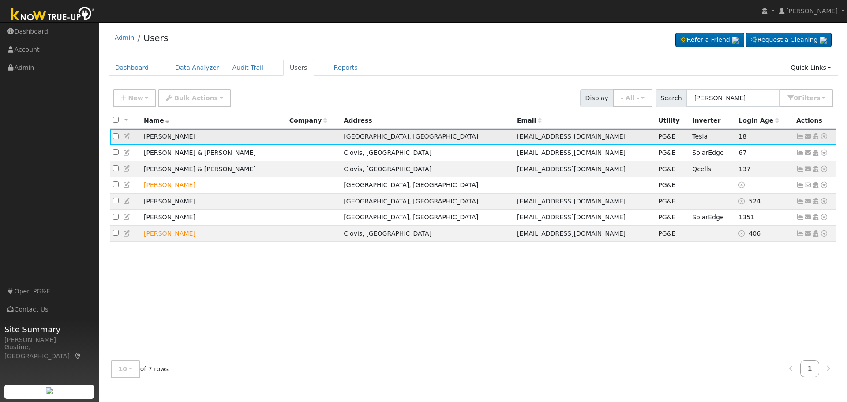
click at [798, 139] on icon at bounding box center [800, 136] width 8 height 6
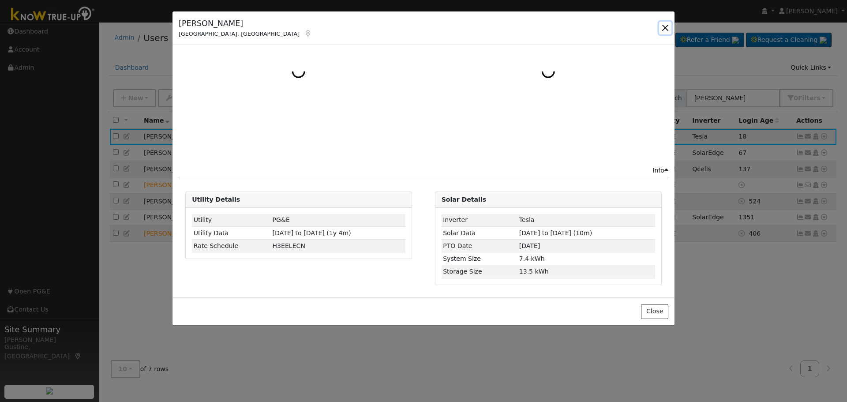
click at [664, 28] on button "button" at bounding box center [665, 28] width 12 height 12
